Goal: Transaction & Acquisition: Download file/media

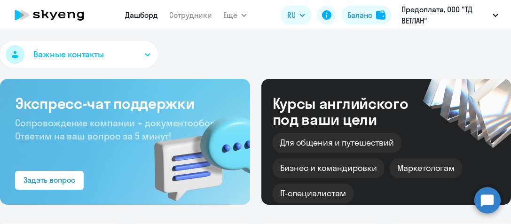
select select "30"
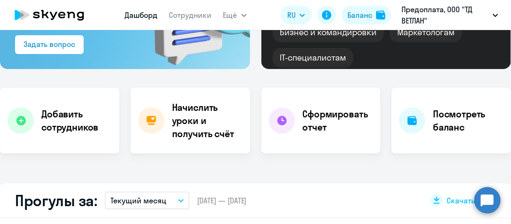
scroll to position [141, 0]
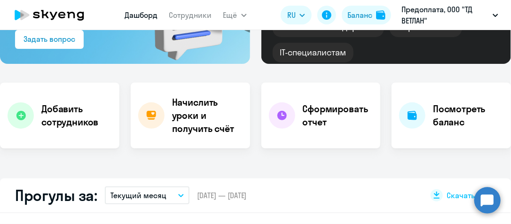
click at [438, 123] on h4 "Посмотреть баланс" at bounding box center [468, 115] width 70 height 26
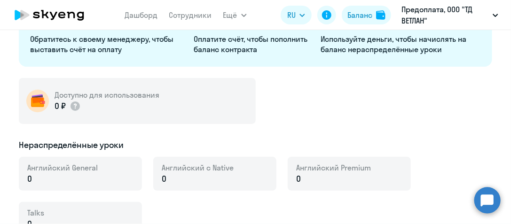
select select "english_adult_not_native_speaker"
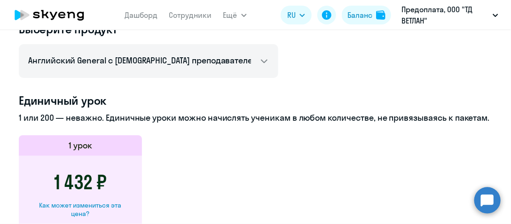
scroll to position [470, 0]
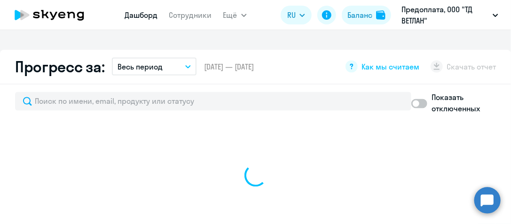
scroll to position [536, 0]
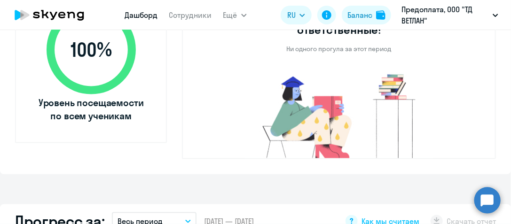
select select "30"
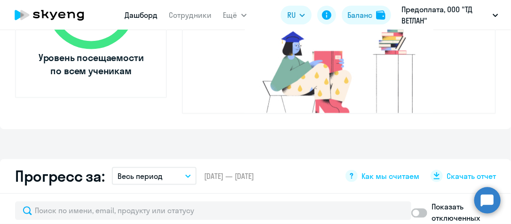
scroll to position [489, 0]
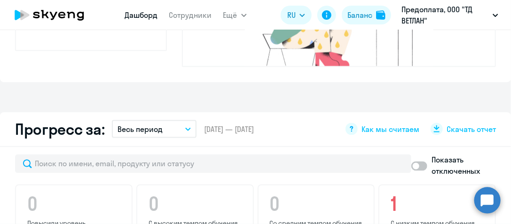
click at [185, 128] on icon "button" at bounding box center [188, 129] width 6 height 3
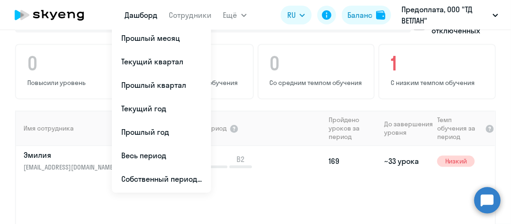
scroll to position [583, 0]
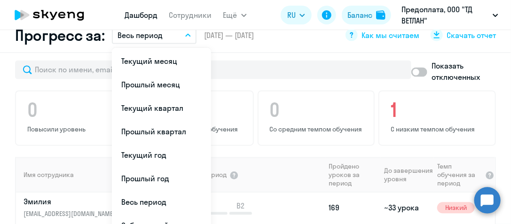
click at [171, 120] on li "Прошлый квартал" at bounding box center [161, 131] width 99 height 23
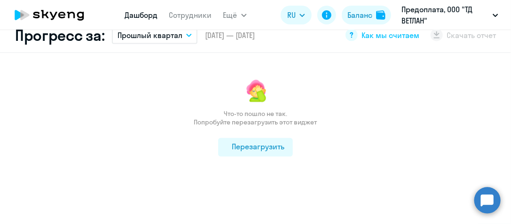
click at [255, 141] on div "Перезагрузить" at bounding box center [255, 146] width 58 height 11
click at [227, 141] on div "Перезагрузить" at bounding box center [255, 146] width 58 height 11
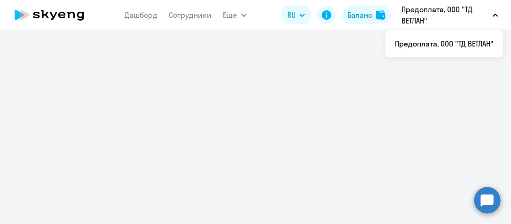
click at [494, 18] on button "Предоплата, ООО "ТД ВЕТЛАН"" at bounding box center [449, 15] width 106 height 23
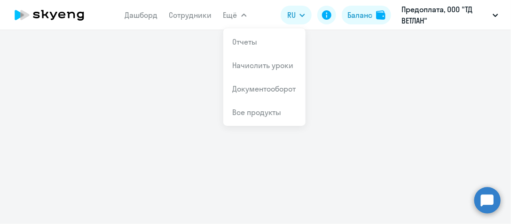
click at [258, 41] on app-menu-item-link "Отчеты" at bounding box center [264, 41] width 63 height 11
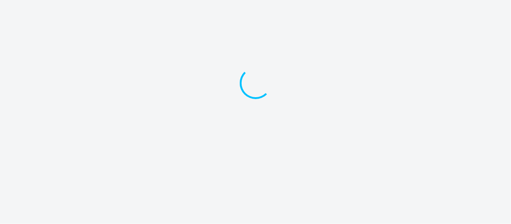
click at [204, 82] on div at bounding box center [255, 97] width 511 height 194
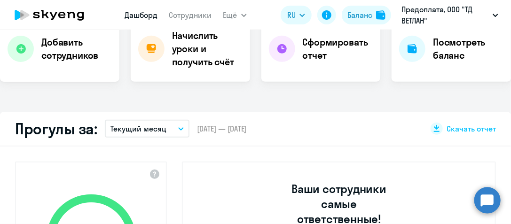
scroll to position [188, 0]
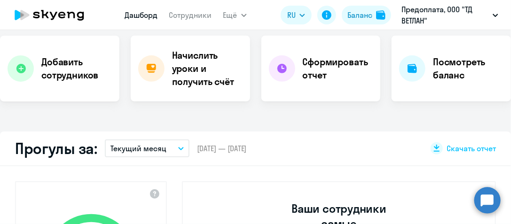
click at [183, 150] on button "Текущий месяц" at bounding box center [147, 149] width 85 height 18
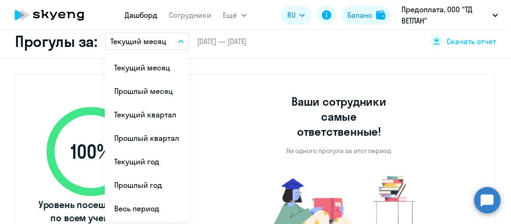
scroll to position [282, 0]
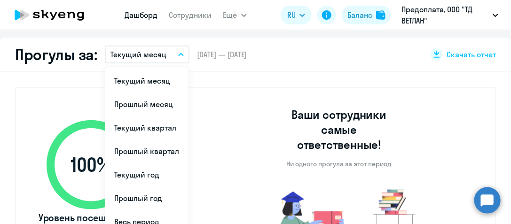
click at [301, 54] on div "Прогулы за: Текущий месяц Текущий месяц Прошлый месяц Текущий квартал [GEOGRAPH…" at bounding box center [255, 55] width 511 height 35
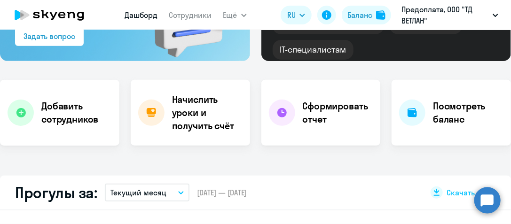
scroll to position [188, 0]
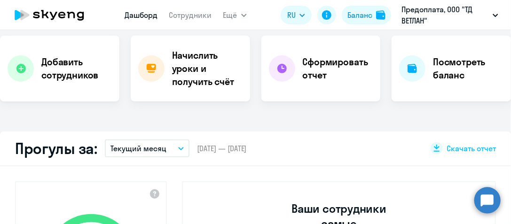
click at [457, 148] on span "Скачать отчет" at bounding box center [470, 148] width 49 height 10
click at [433, 147] on app-download-button "Скачать отчет" at bounding box center [462, 148] width 65 height 12
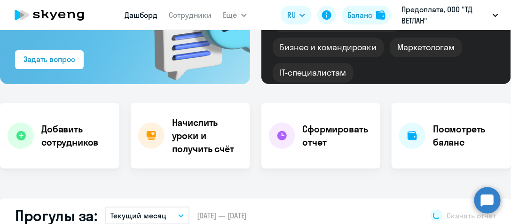
scroll to position [215, 0]
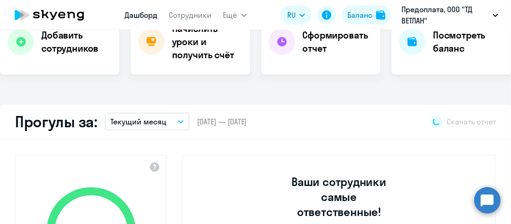
click at [430, 123] on app-download-button "Скачать отчет" at bounding box center [462, 122] width 65 height 12
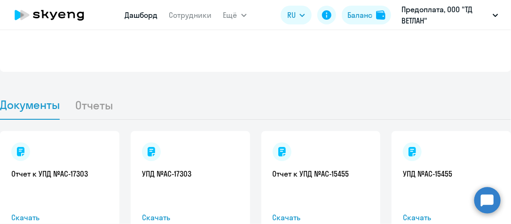
scroll to position [1013, 0]
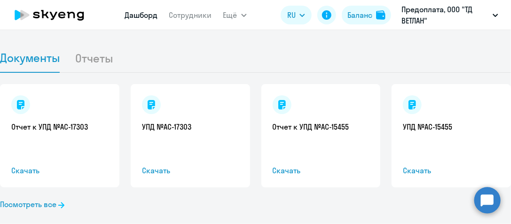
click at [88, 47] on li "Отчеты" at bounding box center [101, 58] width 53 height 29
click at [97, 44] on li "Отчеты" at bounding box center [101, 58] width 53 height 29
click at [32, 199] on link "Посмотреть все" at bounding box center [32, 204] width 64 height 11
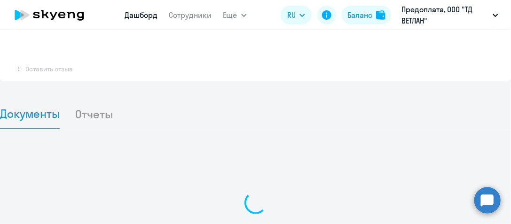
scroll to position [690, 0]
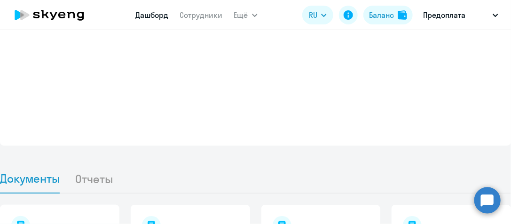
scroll to position [1013, 0]
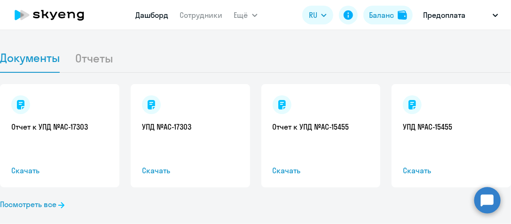
click at [412, 165] on span "Скачать" at bounding box center [451, 170] width 97 height 11
click at [154, 165] on span "Скачать" at bounding box center [190, 170] width 97 height 11
click at [52, 199] on link "Посмотреть все" at bounding box center [32, 204] width 64 height 11
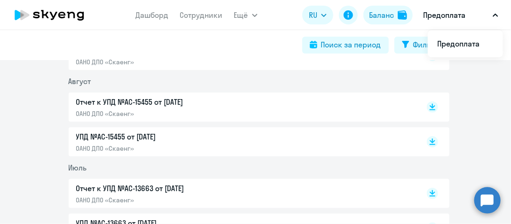
scroll to position [282, 0]
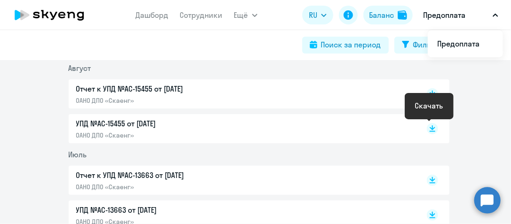
click at [427, 127] on rect at bounding box center [432, 128] width 11 height 11
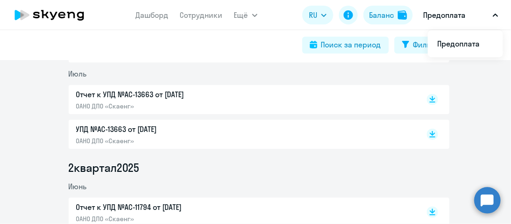
scroll to position [376, 0]
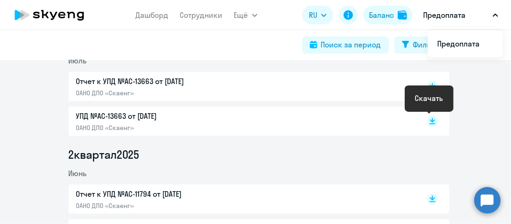
click at [427, 122] on rect at bounding box center [432, 121] width 11 height 11
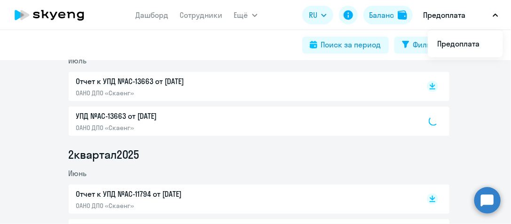
scroll to position [329, 0]
